Goal: Complete application form: Complete application form

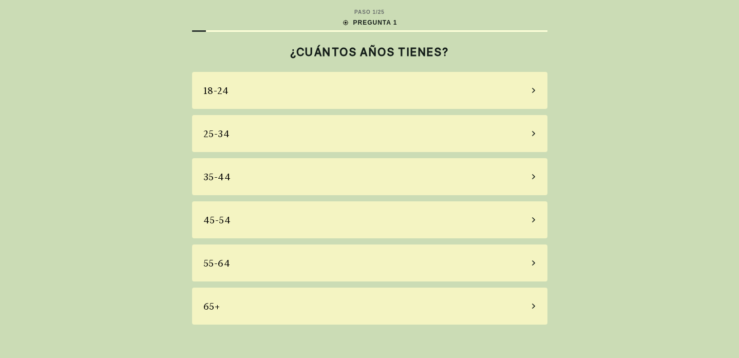
click at [272, 264] on div "55-64" at bounding box center [369, 262] width 355 height 37
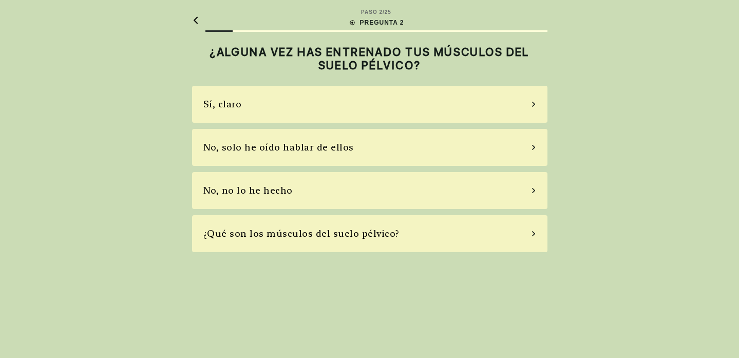
click at [341, 146] on div "No, solo he oído hablar de ellos" at bounding box center [278, 147] width 150 height 14
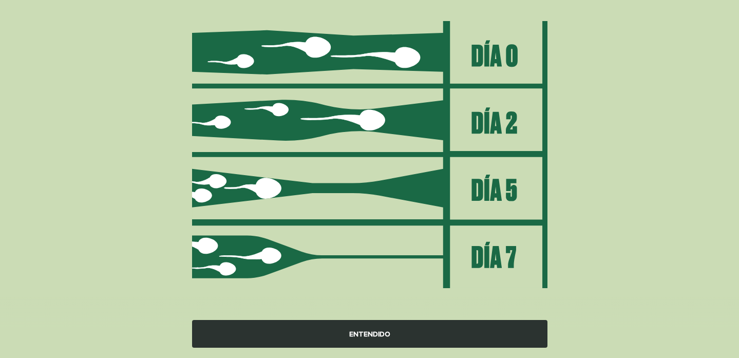
scroll to position [121, 0]
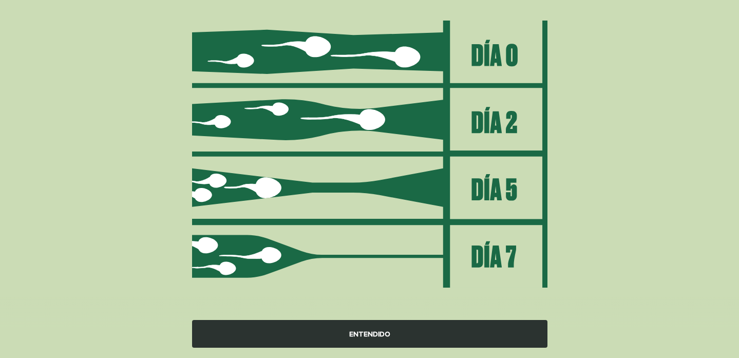
click at [371, 333] on div "ENTENDIDO" at bounding box center [369, 334] width 355 height 28
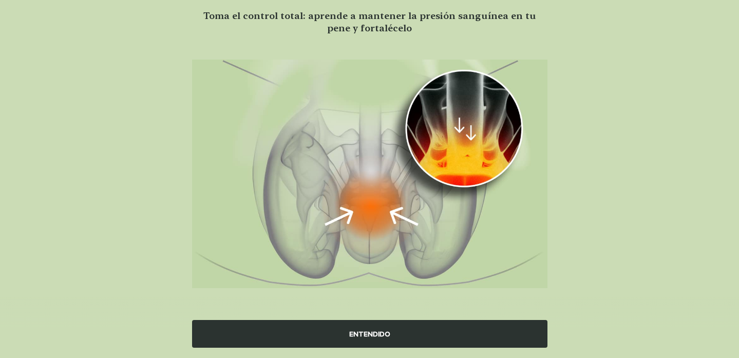
scroll to position [82, 0]
click at [380, 331] on div "ENTENDIDO" at bounding box center [369, 334] width 355 height 28
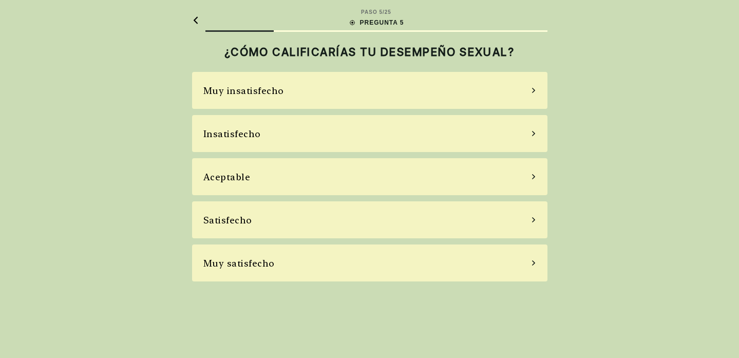
scroll to position [0, 0]
click at [533, 176] on icon at bounding box center [533, 176] width 5 height 9
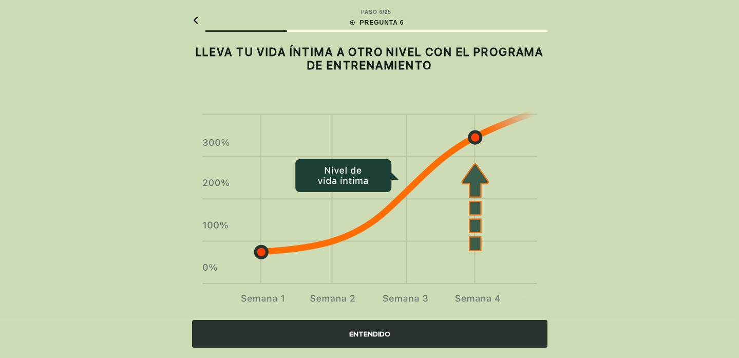
click at [379, 334] on div "ENTENDIDO" at bounding box center [369, 334] width 355 height 28
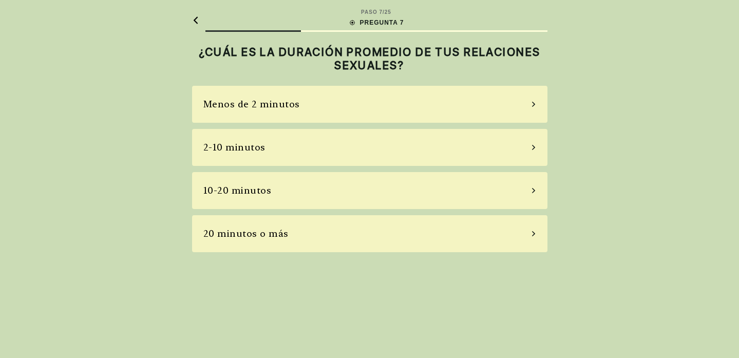
click at [491, 186] on div "10-20 minutos" at bounding box center [369, 190] width 355 height 37
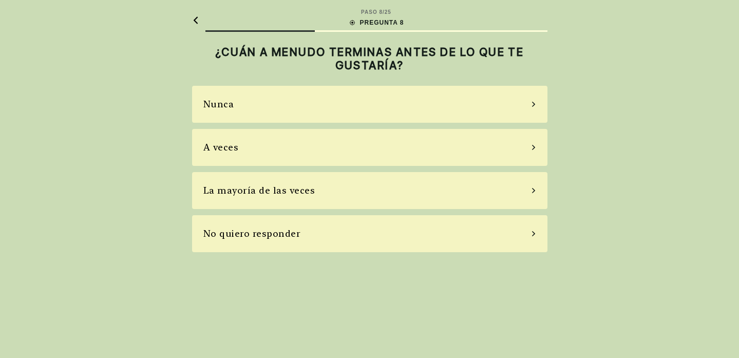
click at [477, 189] on div "La mayoría de las veces" at bounding box center [369, 190] width 355 height 37
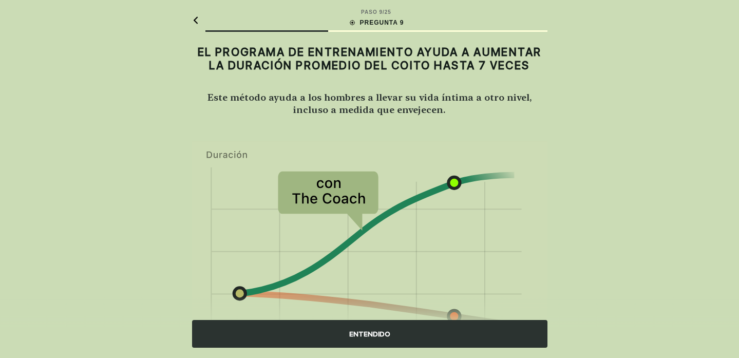
click at [369, 335] on div "ENTENDIDO" at bounding box center [369, 334] width 355 height 28
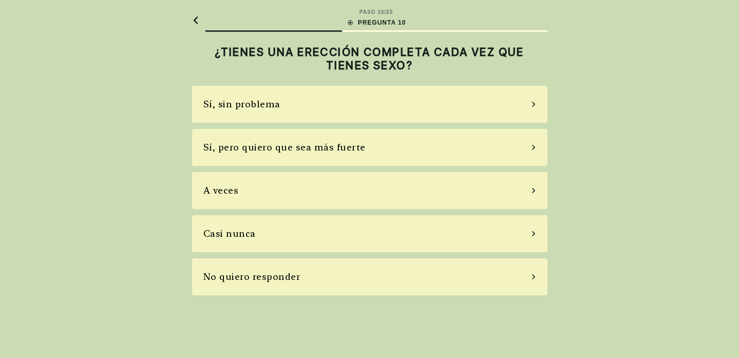
click at [518, 146] on div "Sí, pero quiero que sea más fuerte" at bounding box center [369, 147] width 355 height 37
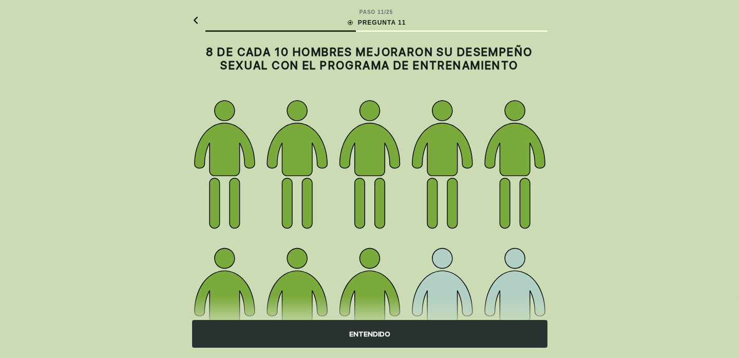
click at [367, 336] on div "ENTENDIDO" at bounding box center [369, 334] width 355 height 28
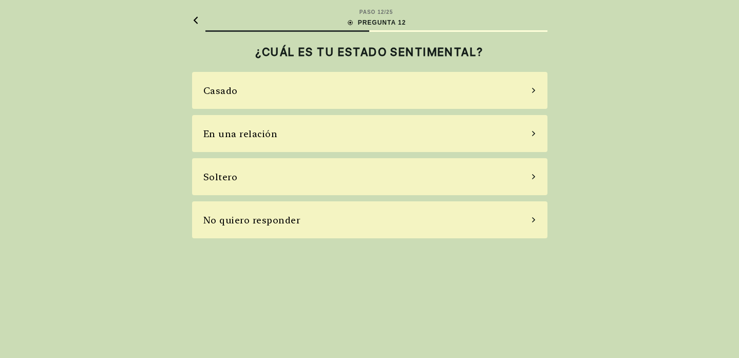
click at [448, 176] on div "Soltero" at bounding box center [369, 176] width 355 height 37
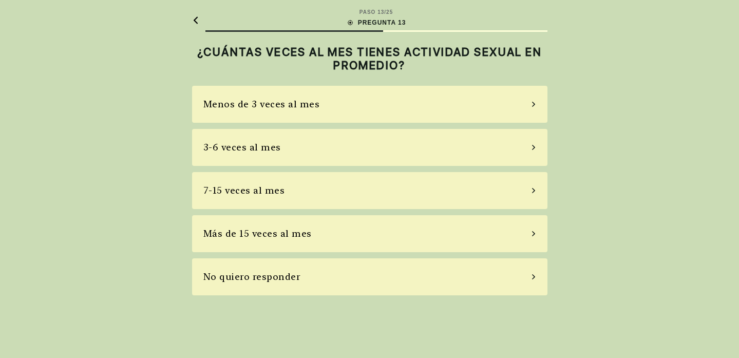
click at [483, 102] on div "Menos de 3 veces al mes" at bounding box center [369, 104] width 355 height 37
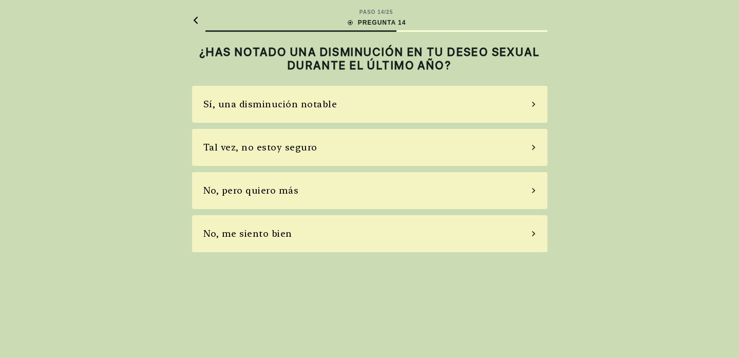
click at [483, 102] on div "Sí, una disminución notable" at bounding box center [369, 104] width 355 height 37
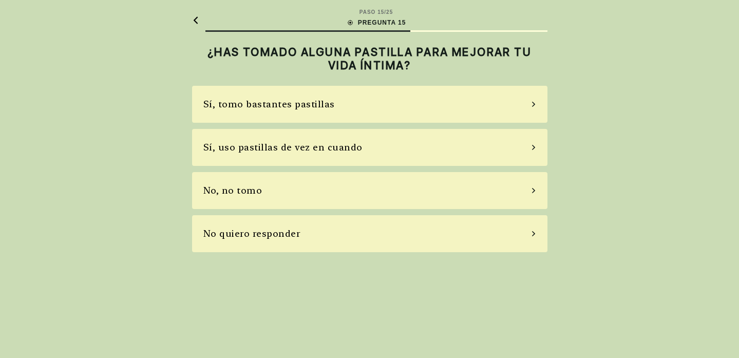
click at [462, 189] on div "No, no tomo" at bounding box center [369, 190] width 355 height 37
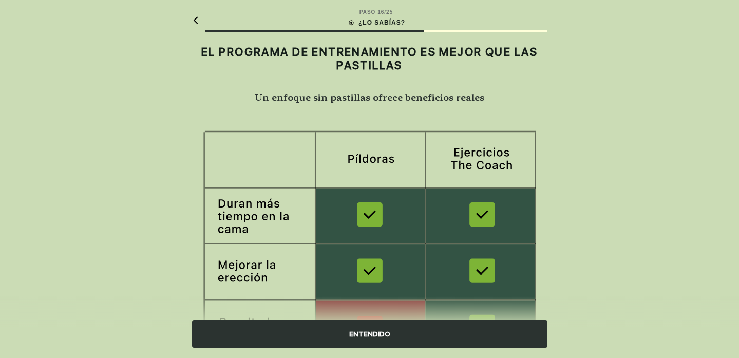
click at [426, 331] on div "ENTENDIDO" at bounding box center [369, 334] width 355 height 28
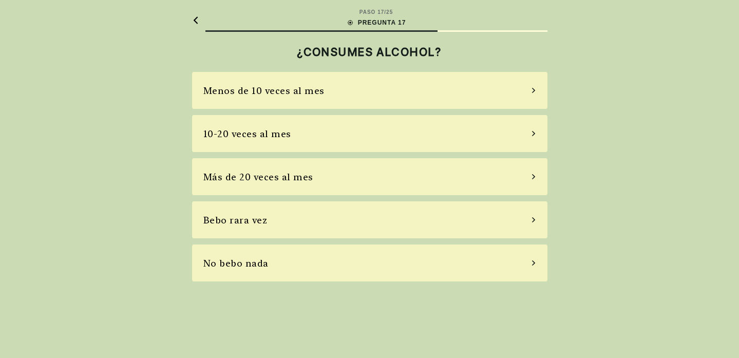
click at [515, 220] on div "Bebo rara vez" at bounding box center [369, 219] width 355 height 37
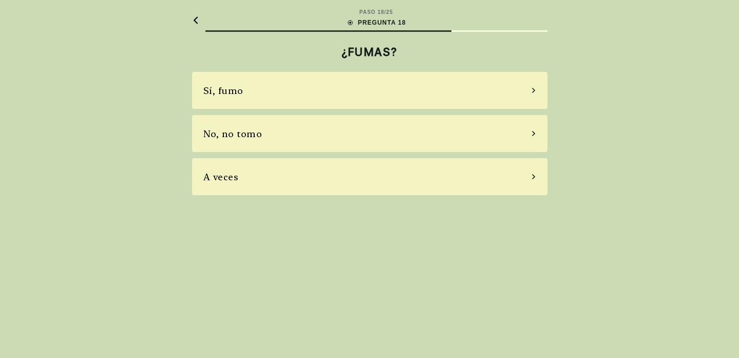
click at [483, 139] on div "No, no tomo" at bounding box center [369, 133] width 355 height 37
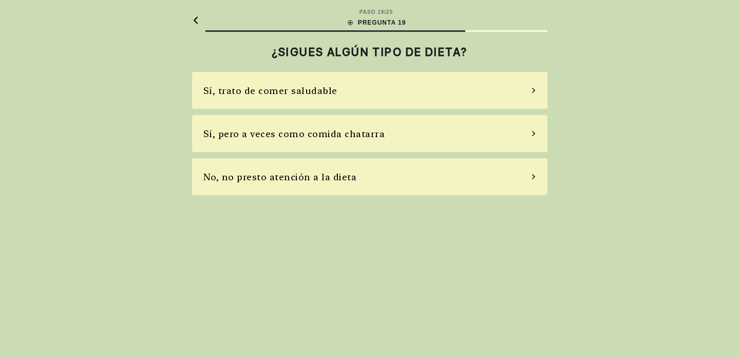
click at [483, 89] on div "Sí, trato de comer saludable" at bounding box center [369, 90] width 355 height 37
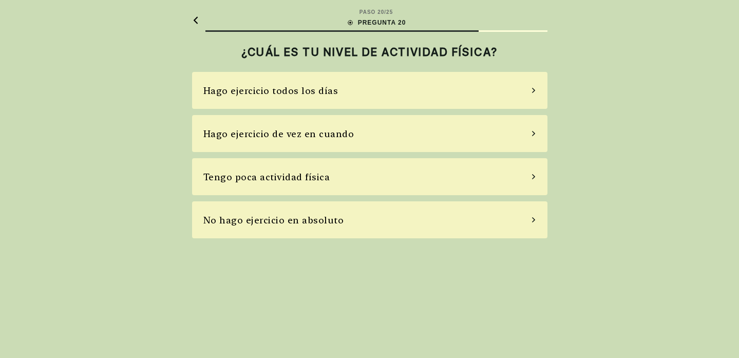
click at [476, 131] on div "Hago ejercicio de vez en cuando" at bounding box center [369, 133] width 355 height 37
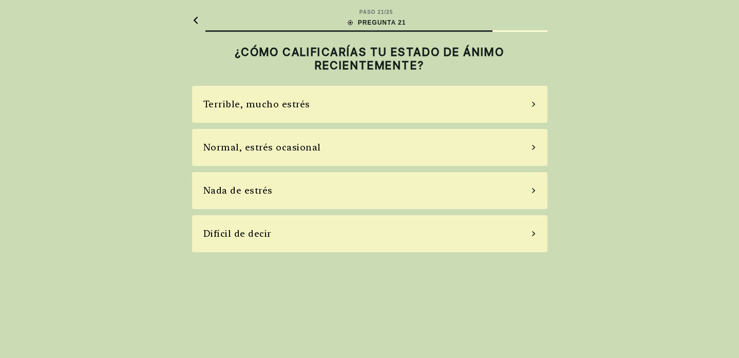
click at [455, 144] on div "Normal, estrés ocasional" at bounding box center [369, 147] width 355 height 37
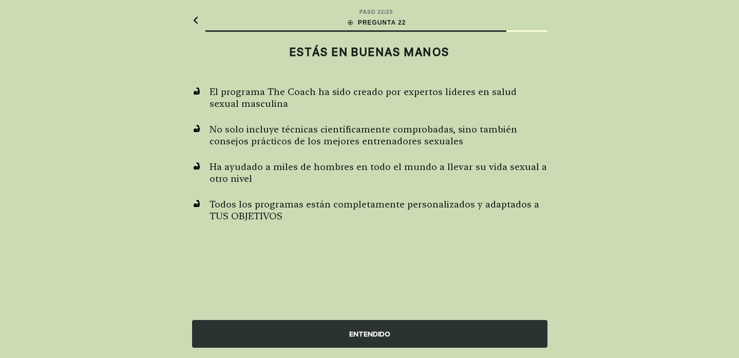
click at [379, 336] on div "ENTENDIDO" at bounding box center [369, 334] width 355 height 28
